Goal: Transaction & Acquisition: Purchase product/service

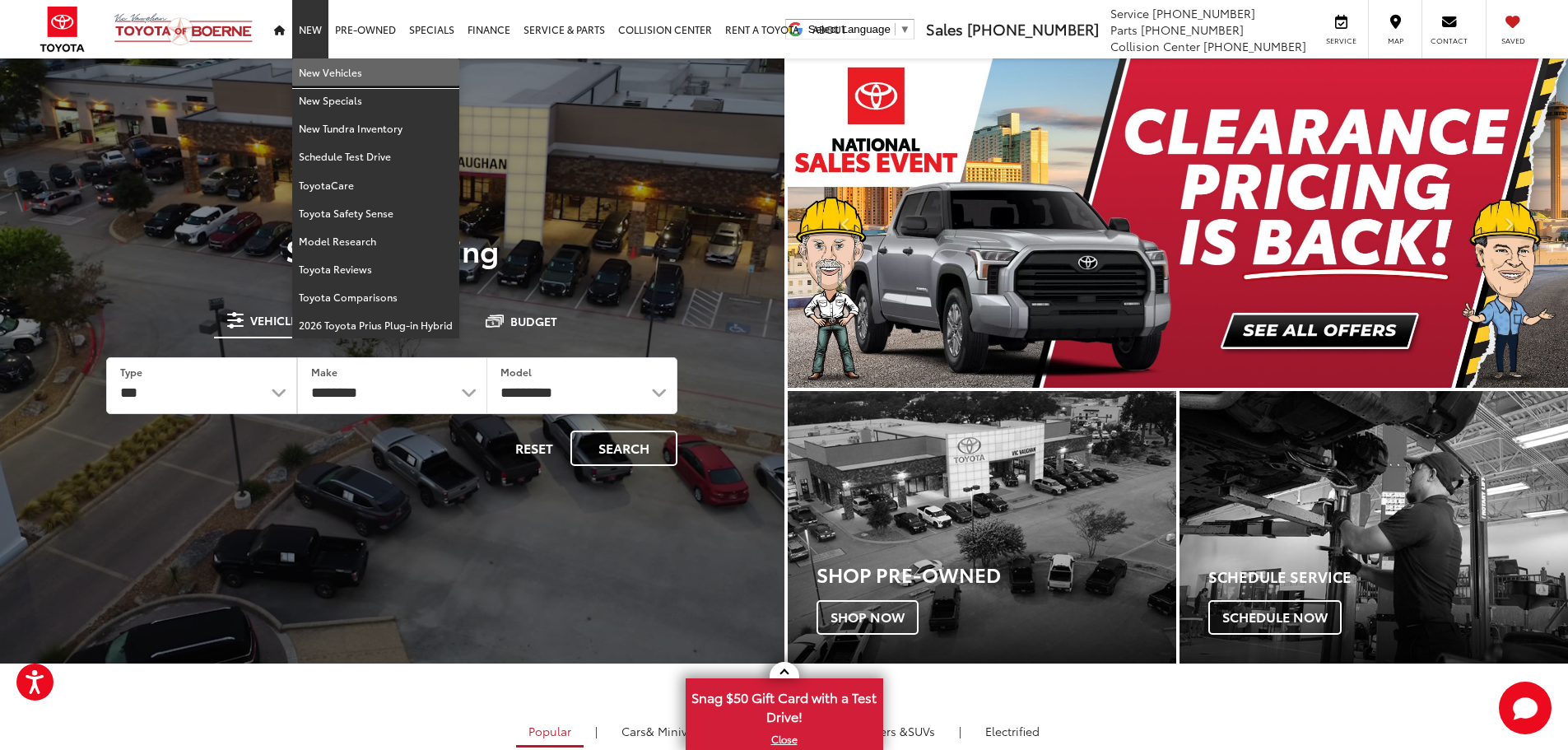
click at [307, 71] on link "New Vehicles" at bounding box center [376, 73] width 167 height 28
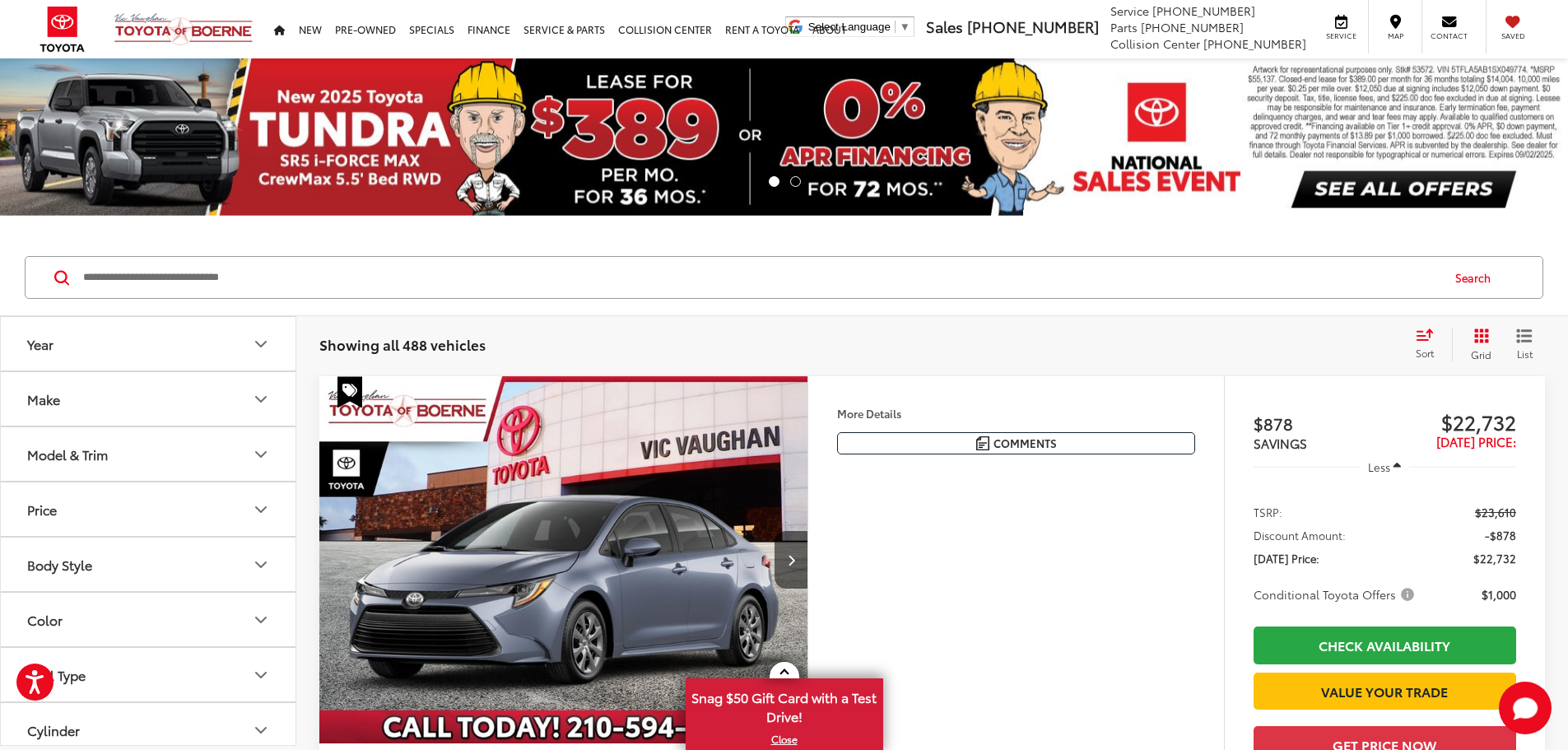
click at [256, 464] on button "Model & Trim" at bounding box center [148, 453] width 296 height 54
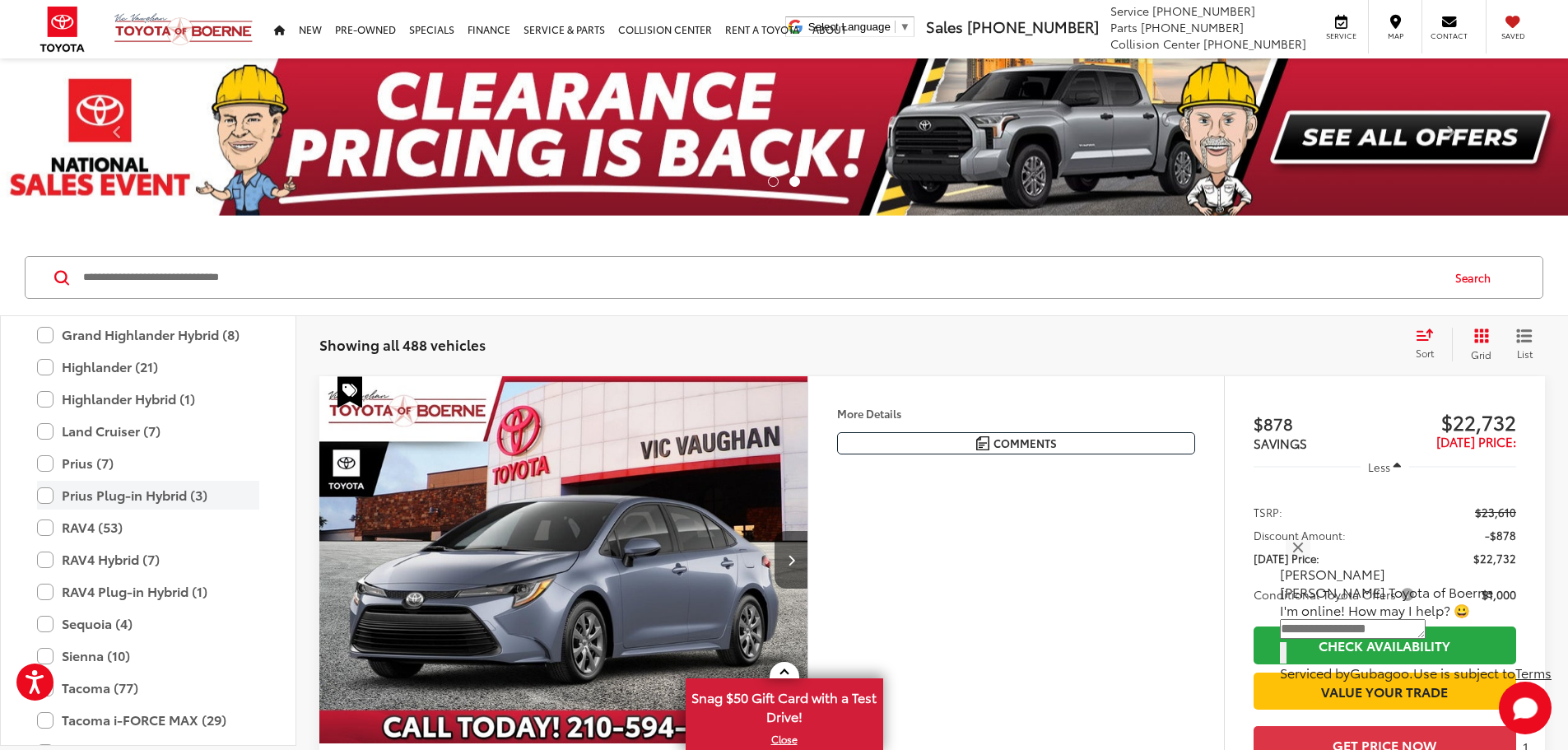
scroll to position [566, 0]
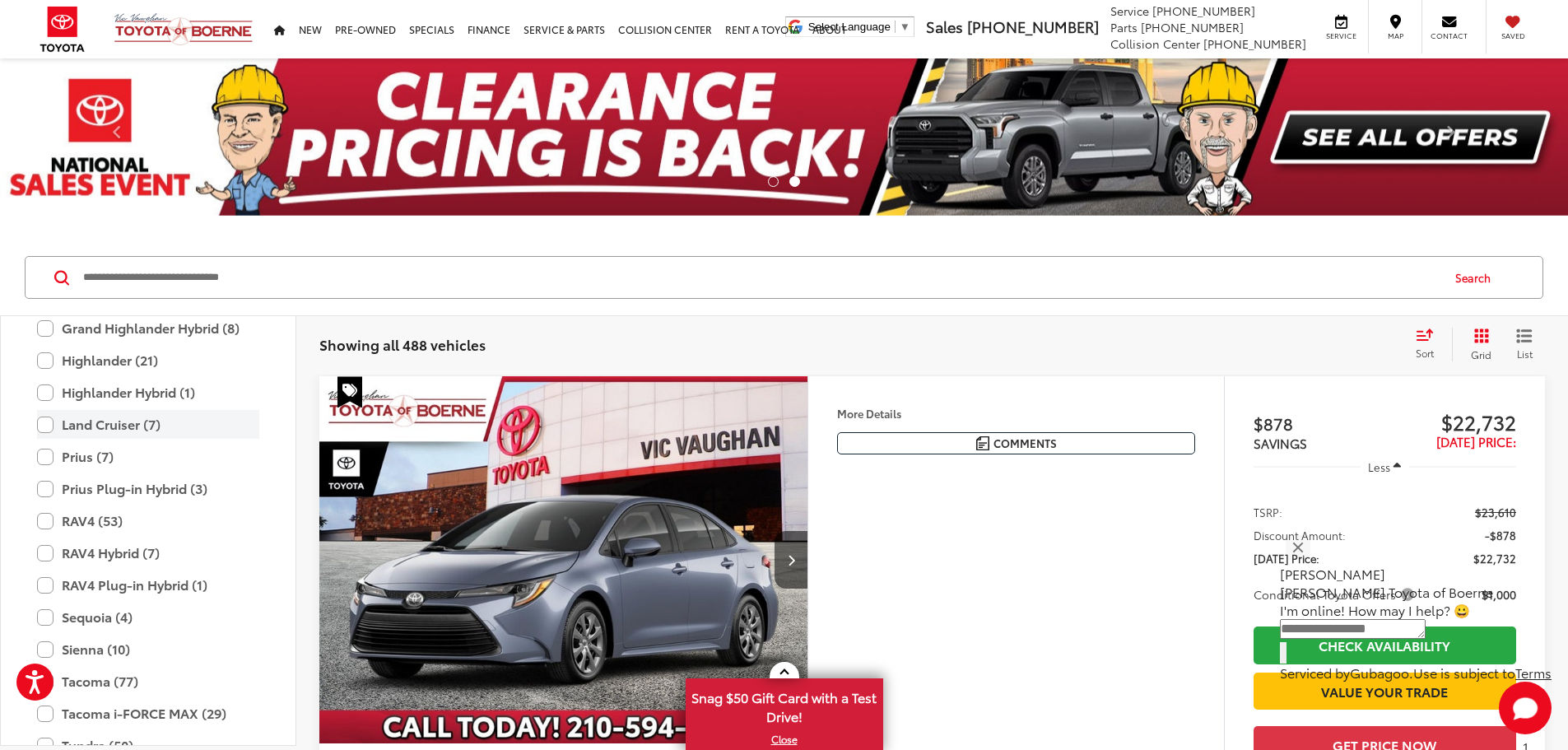
click at [99, 434] on label "Land Cruiser (7)" at bounding box center [148, 424] width 222 height 29
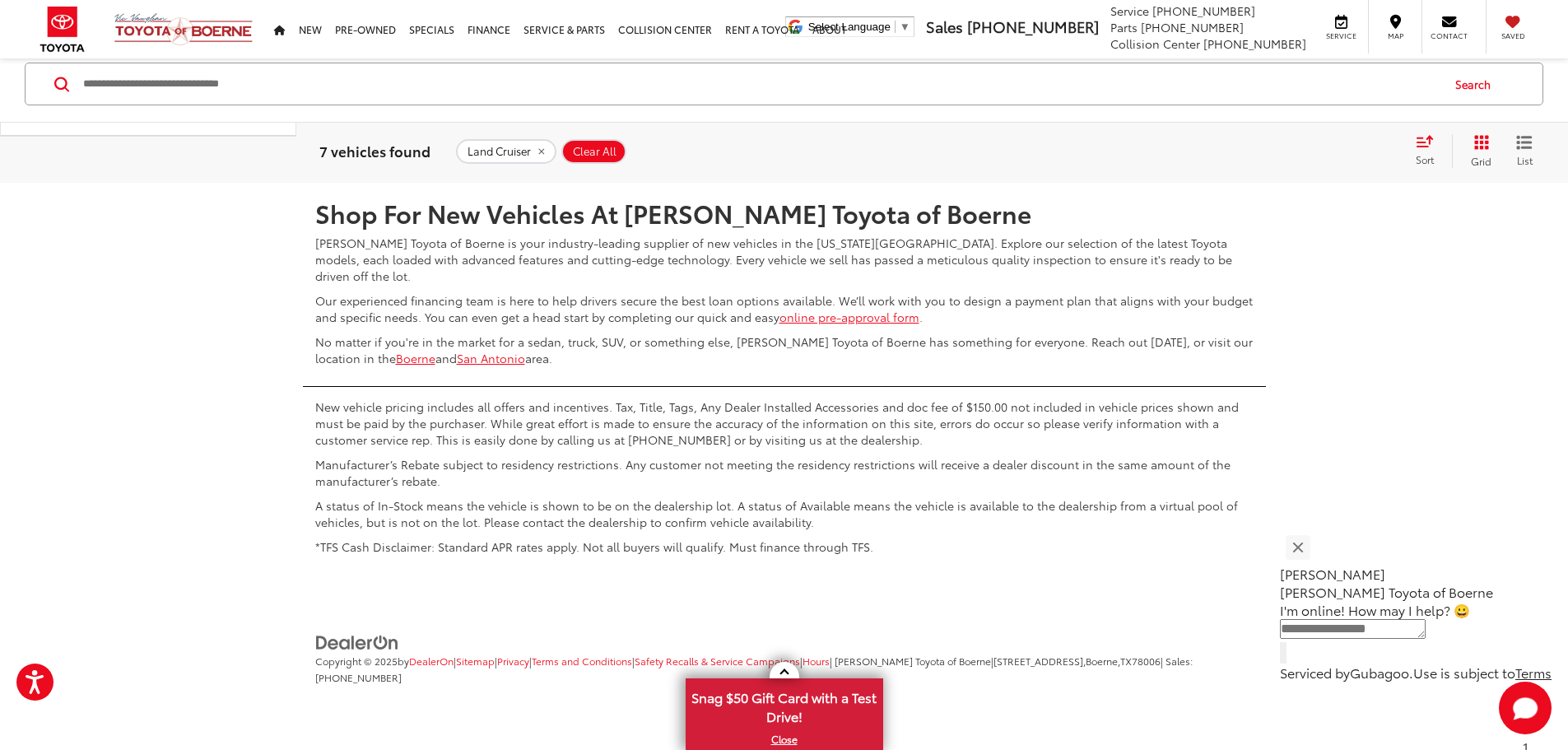
scroll to position [4691, 0]
